Goal: Information Seeking & Learning: Learn about a topic

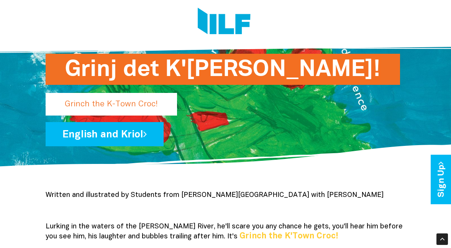
scroll to position [38, 0]
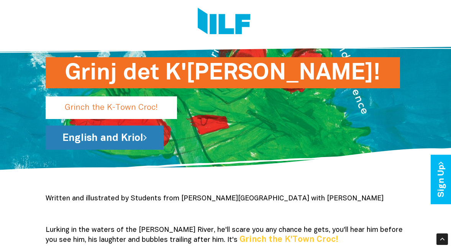
click at [118, 138] on link "English and Kriol" at bounding box center [105, 137] width 118 height 24
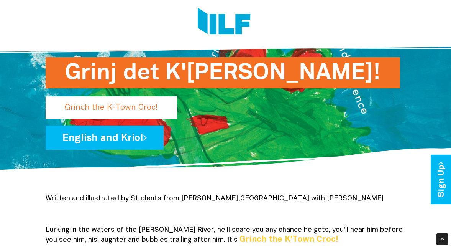
click at [137, 6] on div at bounding box center [223, 23] width 366 height 46
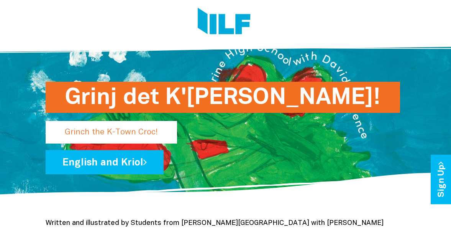
scroll to position [0, 0]
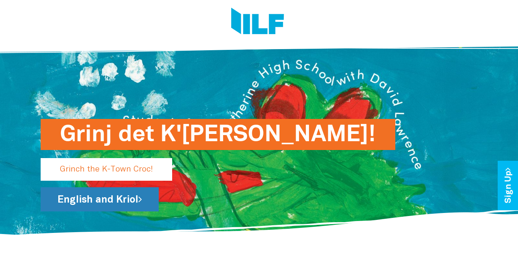
click at [136, 197] on link "English and Kriol" at bounding box center [100, 199] width 118 height 24
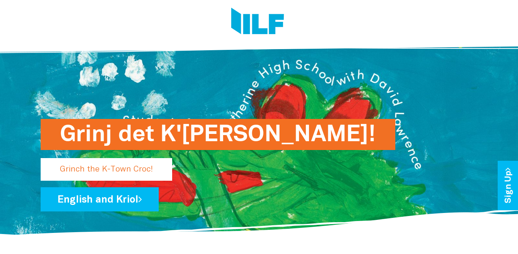
click at [260, 62] on div "Grinj det K'Taun Krok! Grinch the K-Town Croc! English and Kriol" at bounding box center [259, 136] width 449 height 201
click at [119, 167] on p "Grinch the K-Town Croc!" at bounding box center [106, 169] width 131 height 23
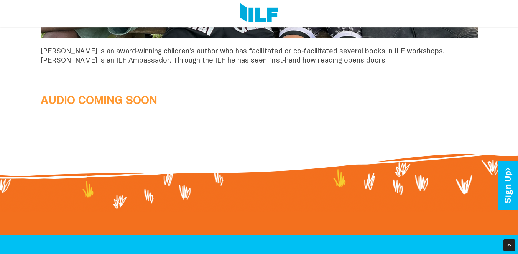
scroll to position [728, 0]
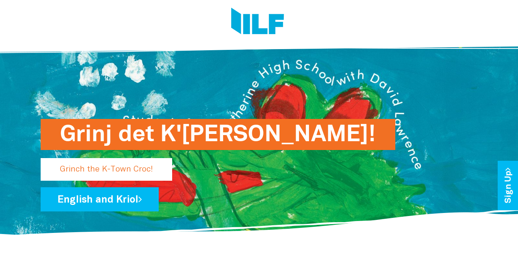
click at [225, 133] on h1 "Grinj det K'[PERSON_NAME]!" at bounding box center [218, 134] width 316 height 31
